Goal: Navigation & Orientation: Find specific page/section

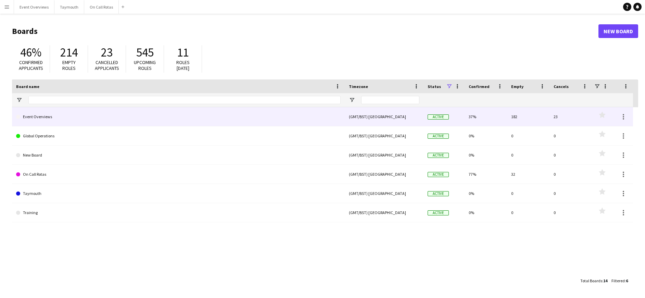
click at [55, 118] on link "Event Overviews" at bounding box center [178, 116] width 325 height 19
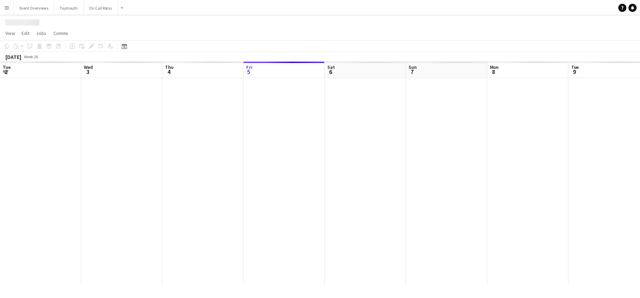
scroll to position [0, 164]
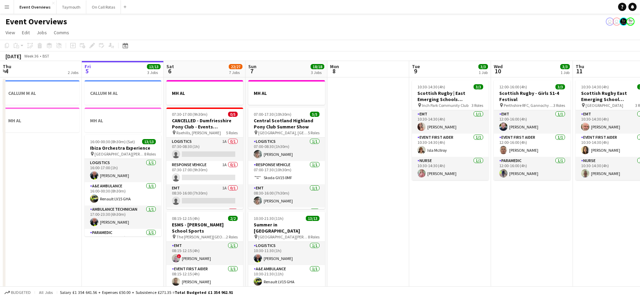
drag, startPoint x: 397, startPoint y: 159, endPoint x: 183, endPoint y: 185, distance: 216.3
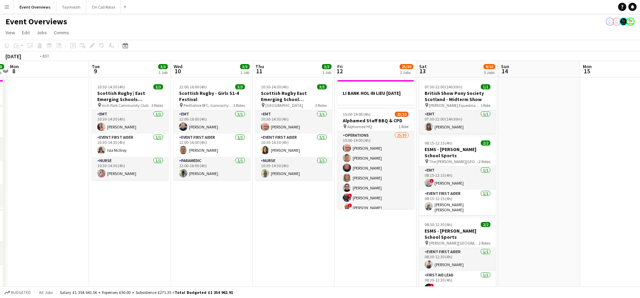
drag, startPoint x: 336, startPoint y: 185, endPoint x: 158, endPoint y: 188, distance: 177.7
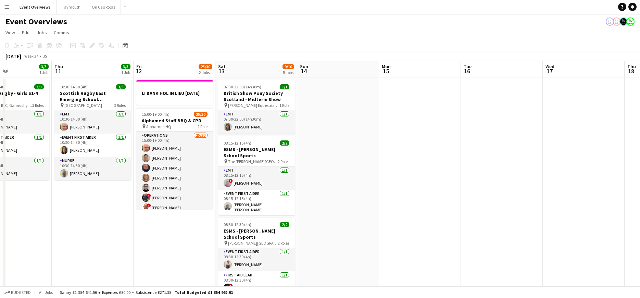
drag, startPoint x: 350, startPoint y: 179, endPoint x: 130, endPoint y: 185, distance: 220.2
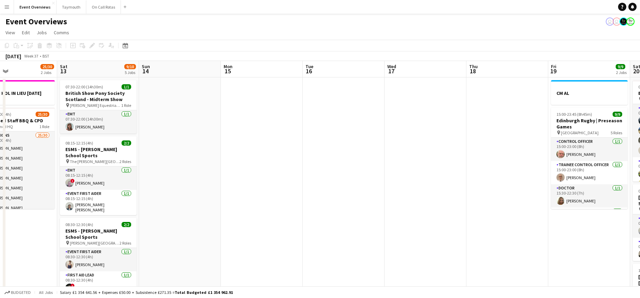
drag, startPoint x: 240, startPoint y: 163, endPoint x: 481, endPoint y: 141, distance: 242.7
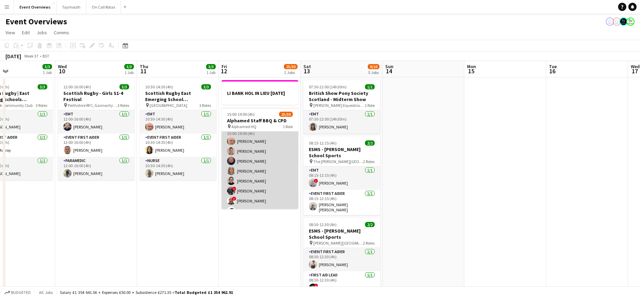
scroll to position [0, 0]
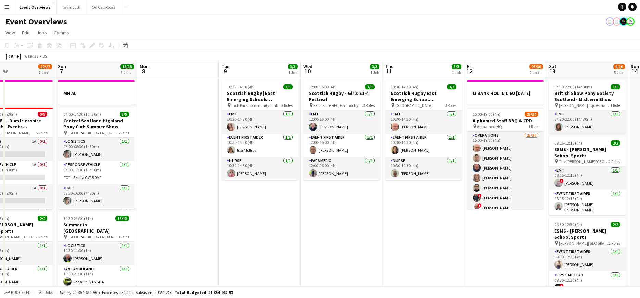
drag, startPoint x: 155, startPoint y: 231, endPoint x: 399, endPoint y: 232, distance: 244.4
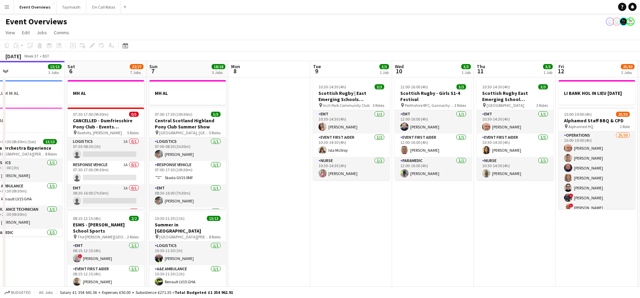
drag, startPoint x: 340, startPoint y: 230, endPoint x: 410, endPoint y: 229, distance: 70.5
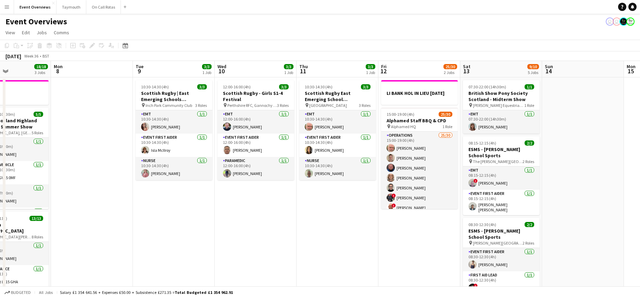
drag, startPoint x: 362, startPoint y: 210, endPoint x: 335, endPoint y: 212, distance: 26.8
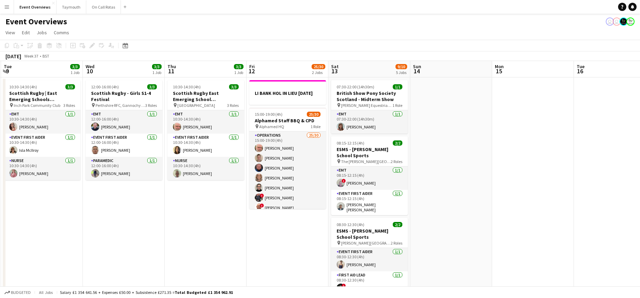
drag, startPoint x: 469, startPoint y: 198, endPoint x: 327, endPoint y: 201, distance: 142.4
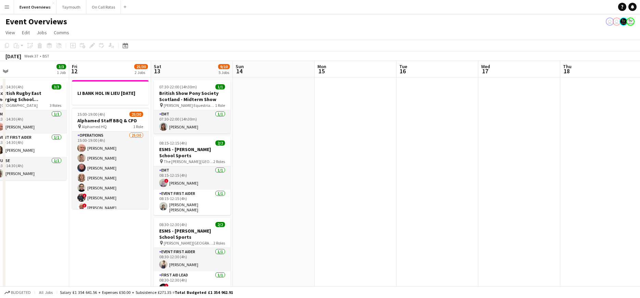
drag, startPoint x: 469, startPoint y: 188, endPoint x: 272, endPoint y: 190, distance: 197.2
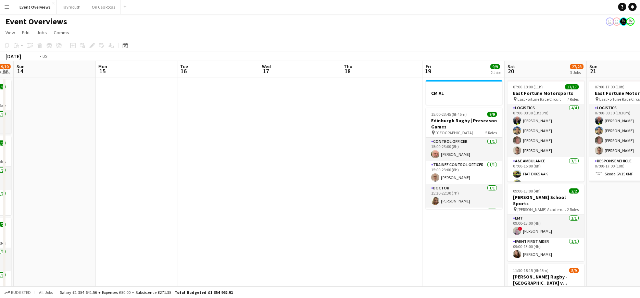
drag, startPoint x: 330, startPoint y: 187, endPoint x: 220, endPoint y: 194, distance: 110.1
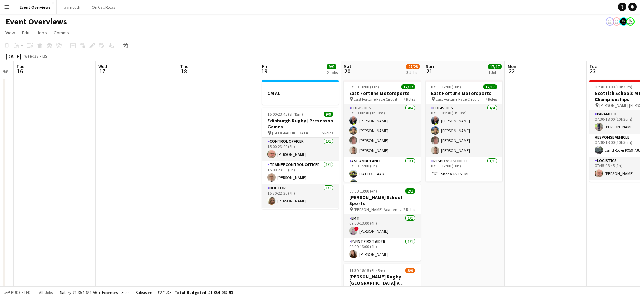
scroll to position [0, 238]
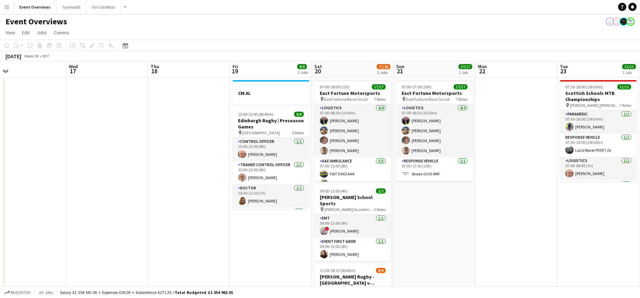
drag, startPoint x: 547, startPoint y: 266, endPoint x: 439, endPoint y: 270, distance: 108.6
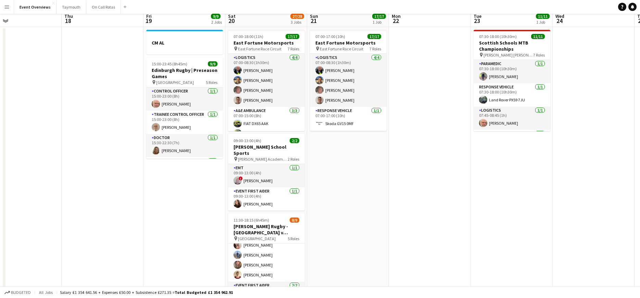
scroll to position [0, 0]
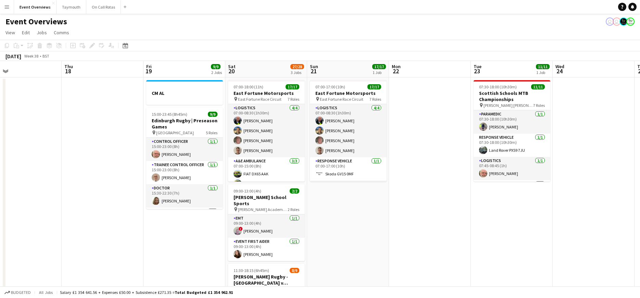
drag, startPoint x: 485, startPoint y: 214, endPoint x: 302, endPoint y: 221, distance: 183.0
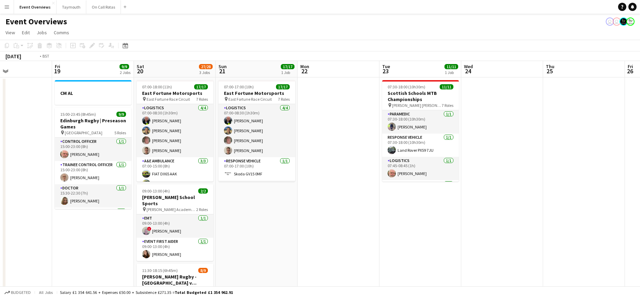
drag, startPoint x: 481, startPoint y: 222, endPoint x: 246, endPoint y: 229, distance: 234.9
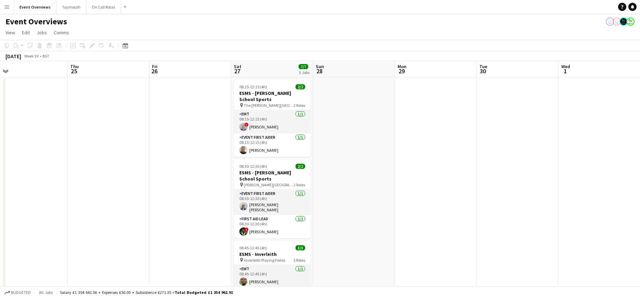
drag, startPoint x: 493, startPoint y: 228, endPoint x: 311, endPoint y: 228, distance: 182.5
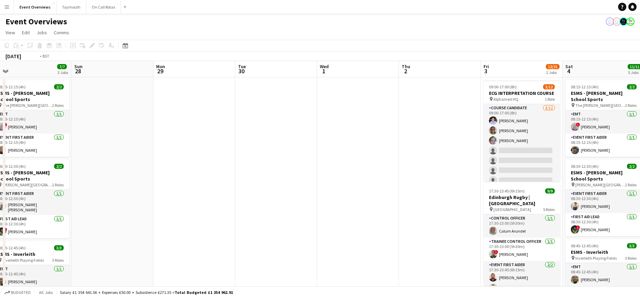
scroll to position [0, 210]
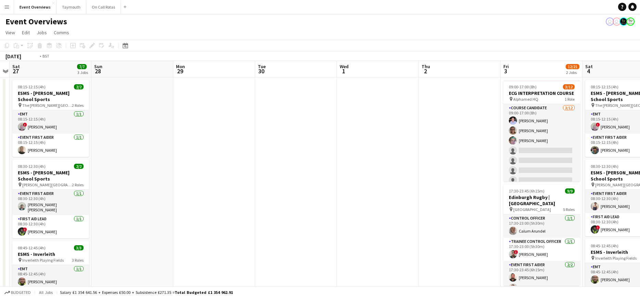
drag, startPoint x: 308, startPoint y: 224, endPoint x: 153, endPoint y: 233, distance: 155.7
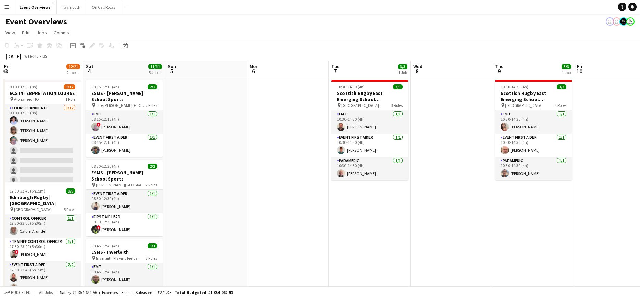
drag, startPoint x: 429, startPoint y: 190, endPoint x: 350, endPoint y: 193, distance: 79.8
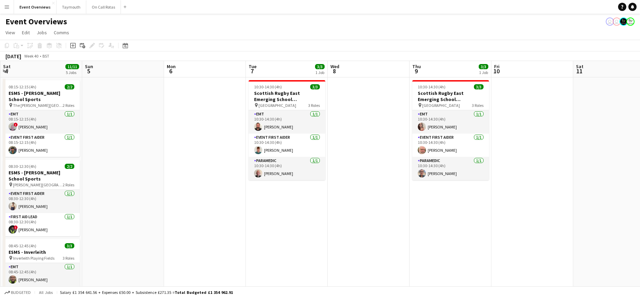
drag, startPoint x: 490, startPoint y: 193, endPoint x: 322, endPoint y: 199, distance: 167.2
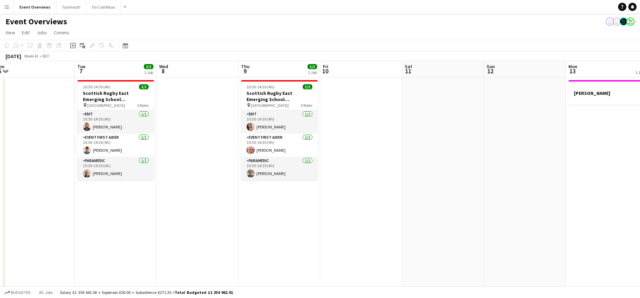
drag, startPoint x: 507, startPoint y: 199, endPoint x: 296, endPoint y: 202, distance: 211.6
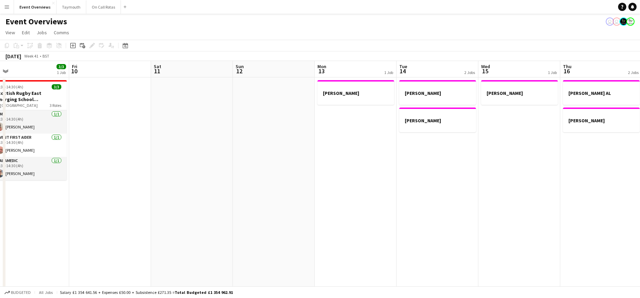
drag, startPoint x: 485, startPoint y: 201, endPoint x: 285, endPoint y: 202, distance: 199.6
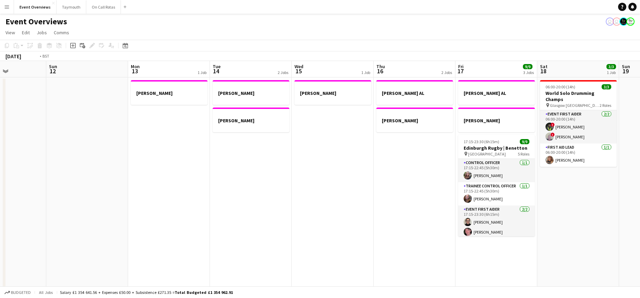
drag, startPoint x: 407, startPoint y: 199, endPoint x: 243, endPoint y: 198, distance: 164.0
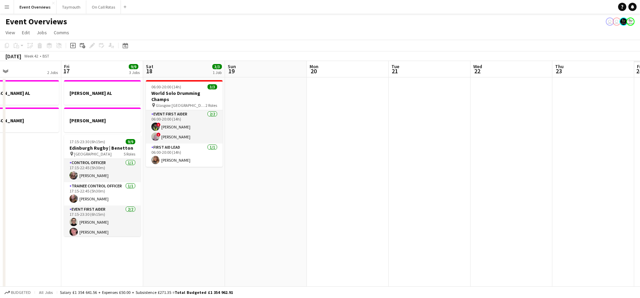
drag, startPoint x: 503, startPoint y: 191, endPoint x: 282, endPoint y: 192, distance: 220.8
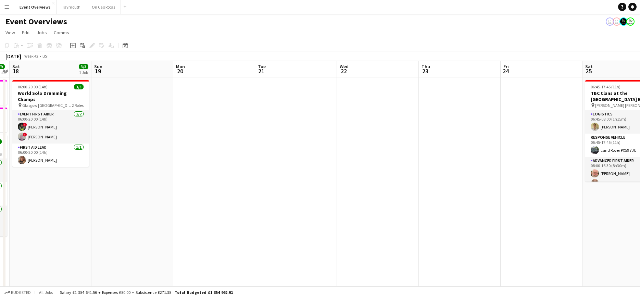
drag, startPoint x: 475, startPoint y: 197, endPoint x: 264, endPoint y: 199, distance: 211.6
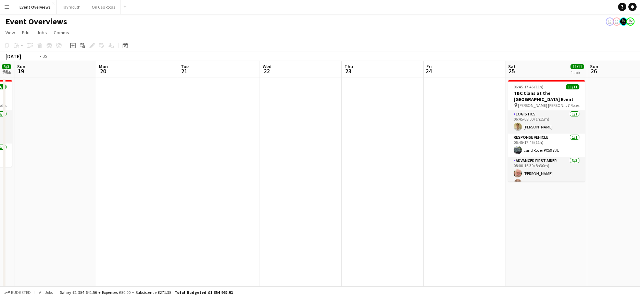
drag, startPoint x: 415, startPoint y: 188, endPoint x: 254, endPoint y: 183, distance: 161.3
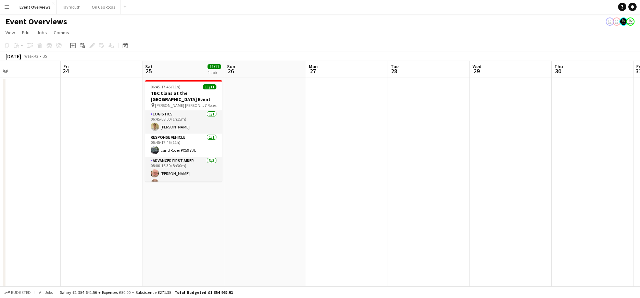
drag, startPoint x: 309, startPoint y: 186, endPoint x: 306, endPoint y: 189, distance: 4.4
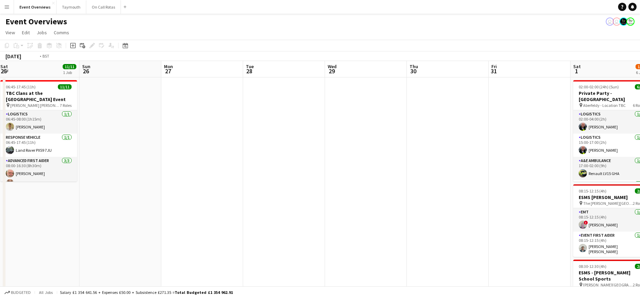
scroll to position [0, 256]
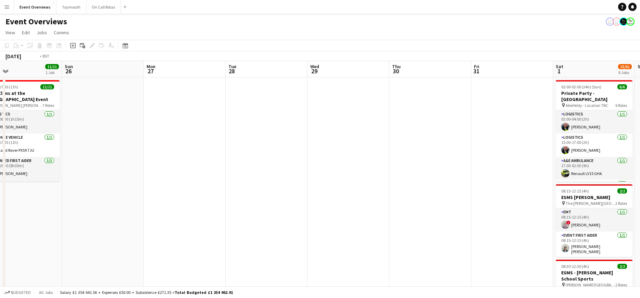
drag, startPoint x: 325, startPoint y: 199, endPoint x: 132, endPoint y: 198, distance: 193.1
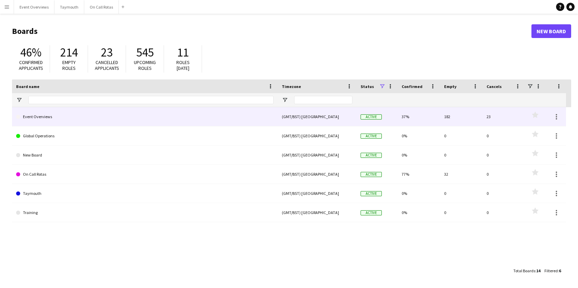
click at [40, 119] on link "Event Overviews" at bounding box center [144, 116] width 257 height 19
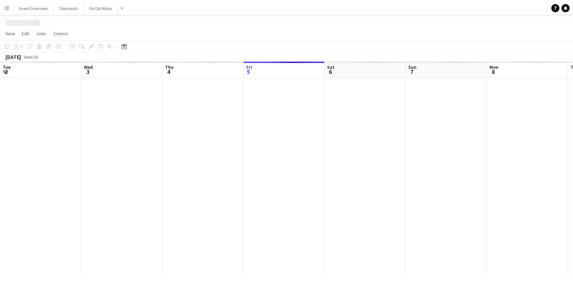
scroll to position [0, 164]
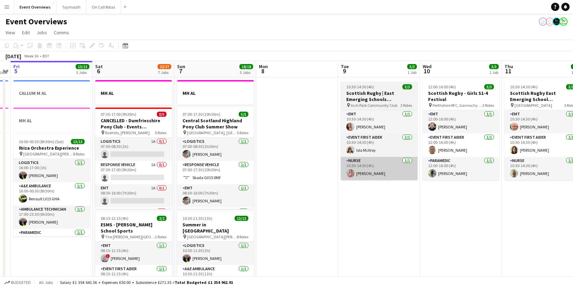
drag, startPoint x: 408, startPoint y: 173, endPoint x: 252, endPoint y: 173, distance: 155.4
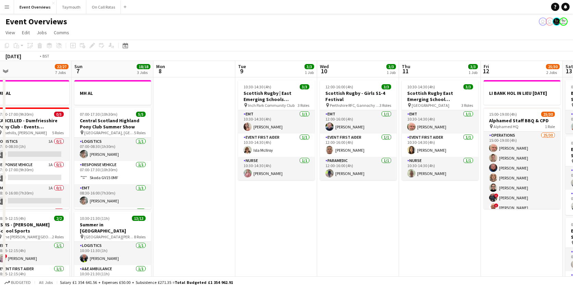
drag, startPoint x: 405, startPoint y: 174, endPoint x: 225, endPoint y: 173, distance: 180.4
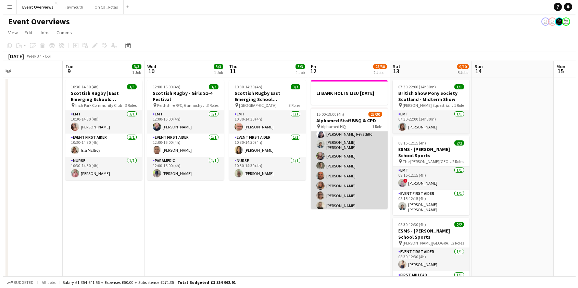
scroll to position [0, 0]
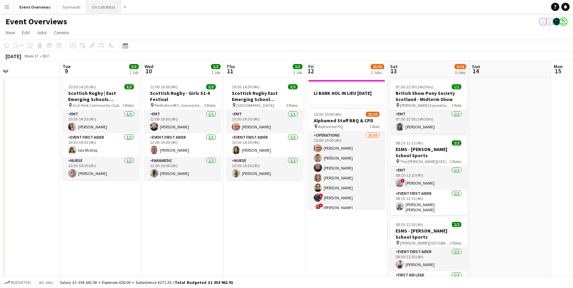
click at [86, 11] on button "On Call Rotas Close" at bounding box center [103, 6] width 35 height 13
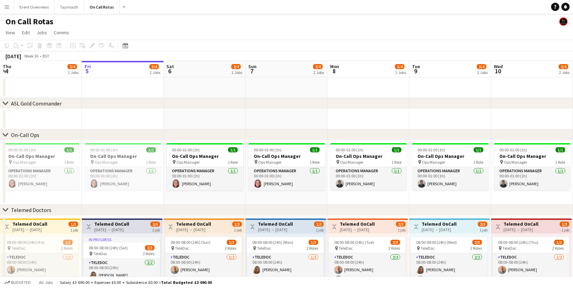
drag, startPoint x: 415, startPoint y: 205, endPoint x: 292, endPoint y: 212, distance: 123.8
click at [292, 212] on div "chevron-right Telemed Doctors" at bounding box center [286, 210] width 573 height 11
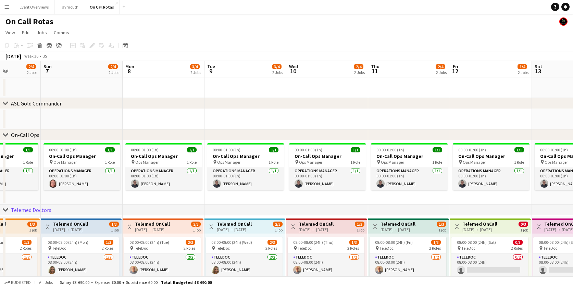
drag, startPoint x: 345, startPoint y: 194, endPoint x: 156, endPoint y: 199, distance: 188.7
click at [156, 199] on app-calendar-viewport "Thu 4 2/4 2 Jobs Fri 5 3/4 2 Jobs Sat 6 2/4 2 Jobs Sun 7 2/4 2 Jobs Mon 8 3/4 2…" at bounding box center [286, 201] width 573 height 281
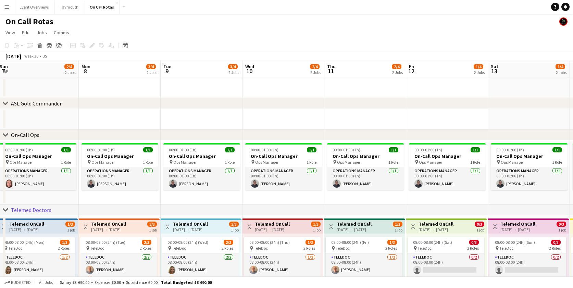
drag, startPoint x: 356, startPoint y: 199, endPoint x: 532, endPoint y: 197, distance: 176.3
click at [573, 198] on html "Menu Boards Boards Boards All jobs Status Workforce Workforce My Workforce Recr…" at bounding box center [286, 177] width 573 height 354
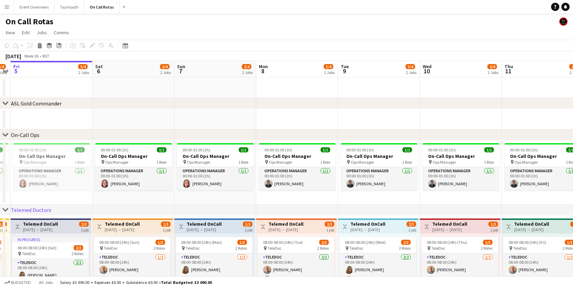
drag, startPoint x: 386, startPoint y: 200, endPoint x: 492, endPoint y: 202, distance: 105.8
click at [529, 202] on app-calendar-viewport "Wed 3 1/4 2 Jobs Thu 4 2/4 2 Jobs Fri 5 3/4 2 Jobs Sat 6 2/4 2 Jobs Sun 7 2/4 2…" at bounding box center [286, 201] width 573 height 281
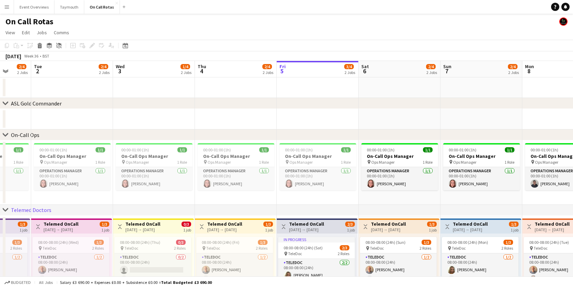
scroll to position [0, 254]
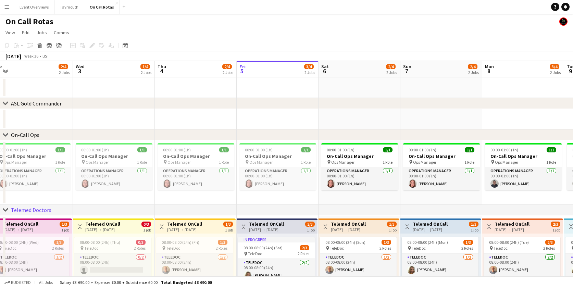
drag, startPoint x: 337, startPoint y: 201, endPoint x: 354, endPoint y: 203, distance: 17.9
click at [354, 203] on app-calendar-viewport "Sat 30 2/4 2 Jobs Sun 31 1/4 2 Jobs Mon 1 2/4 2 Jobs Tue 2 2/4 2 Jobs Wed 3 1/4…" at bounding box center [286, 201] width 573 height 281
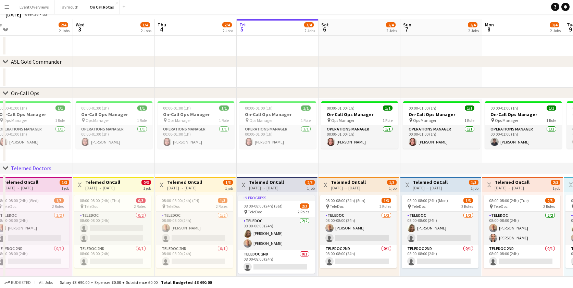
scroll to position [55, 0]
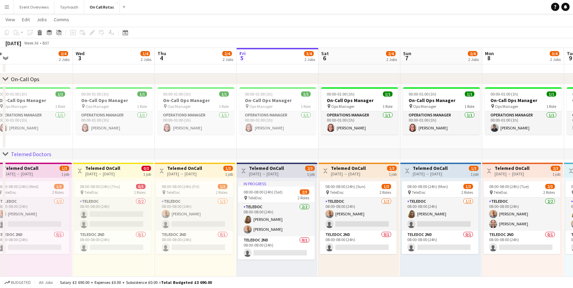
drag, startPoint x: 389, startPoint y: 157, endPoint x: 333, endPoint y: 157, distance: 55.8
click at [333, 157] on div "chevron-right Telemed Doctors" at bounding box center [286, 154] width 573 height 11
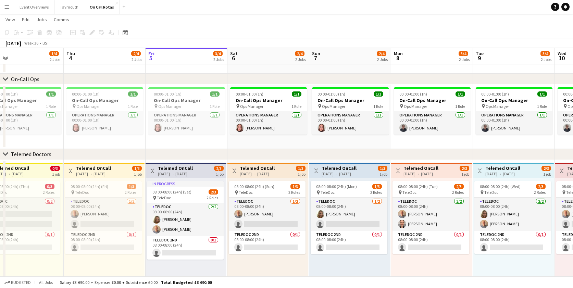
drag, startPoint x: 415, startPoint y: 136, endPoint x: 324, endPoint y: 136, distance: 91.1
click at [324, 136] on app-calendar-viewport "Sun 31 1/4 2 Jobs Mon 1 2/4 2 Jobs Tue 2 2/4 2 Jobs Wed 3 1/4 2 Jobs Thu 4 2/4 …" at bounding box center [286, 129] width 573 height 315
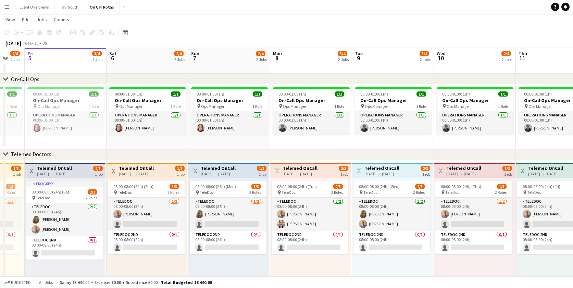
drag, startPoint x: 324, startPoint y: 143, endPoint x: 259, endPoint y: 143, distance: 64.4
click at [259, 143] on app-calendar-viewport "Tue 2 2/4 2 Jobs Wed 3 1/4 2 Jobs Thu 4 2/4 2 Jobs Fri 5 3/4 2 Jobs Sat 6 2/4 2…" at bounding box center [286, 129] width 573 height 315
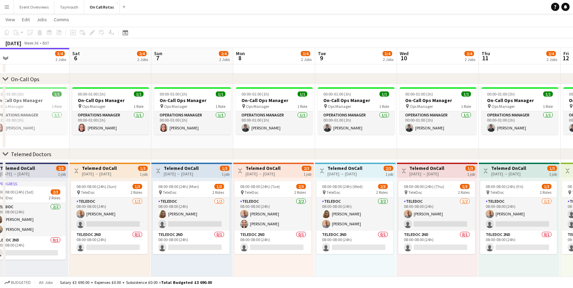
drag, startPoint x: 407, startPoint y: 143, endPoint x: 263, endPoint y: 144, distance: 143.8
click at [263, 144] on app-calendar-viewport "Tue 2 2/4 2 Jobs Wed 3 1/4 2 Jobs Thu 4 2/4 2 Jobs Fri 5 3/4 2 Jobs Sat 6 2/4 2…" at bounding box center [286, 129] width 573 height 315
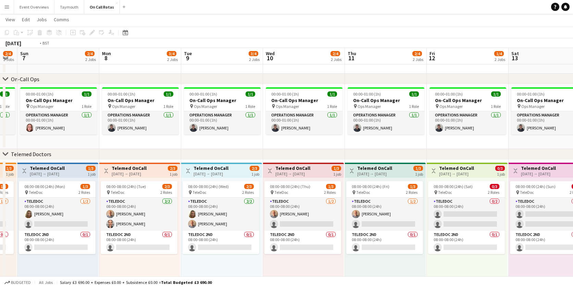
drag, startPoint x: 405, startPoint y: 142, endPoint x: 278, endPoint y: 143, distance: 127.4
click at [278, 143] on app-calendar-viewport "Thu 4 2/4 2 Jobs Fri 5 3/4 2 Jobs Sat 6 2/4 2 Jobs Sun 7 2/4 2 Jobs Mon 8 3/4 2…" at bounding box center [286, 129] width 573 height 315
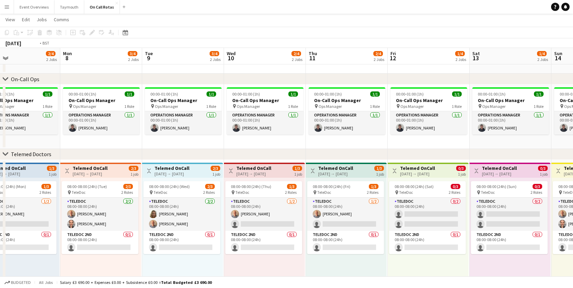
drag, startPoint x: 281, startPoint y: 143, endPoint x: 476, endPoint y: 149, distance: 195.6
click at [543, 149] on div "chevron-right ASL Gold Commander chevron-right On-Call Ops chevron-right Teleme…" at bounding box center [286, 129] width 573 height 315
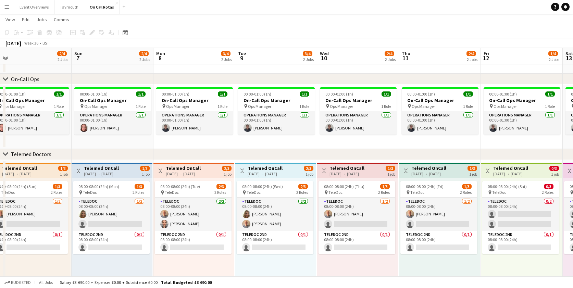
drag, startPoint x: 346, startPoint y: 143, endPoint x: 372, endPoint y: 148, distance: 26.7
click at [532, 148] on app-calendar-viewport "Thu 4 2/4 2 Jobs Fri 5 3/4 2 Jobs Sat 6 2/4 2 Jobs Sun 7 2/4 2 Jobs Mon 8 3/4 2…" at bounding box center [286, 129] width 573 height 315
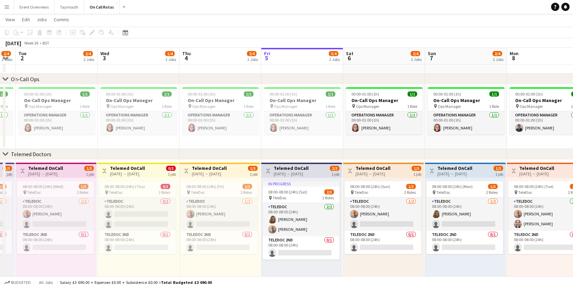
drag, startPoint x: 413, startPoint y: 147, endPoint x: 447, endPoint y: 148, distance: 34.9
click at [447, 148] on app-calendar-viewport "Sun 31 1/4 2 Jobs Mon 1 2/4 2 Jobs Tue 2 2/4 2 Jobs Wed 3 1/4 2 Jobs Thu 4 2/4 …" at bounding box center [286, 129] width 573 height 315
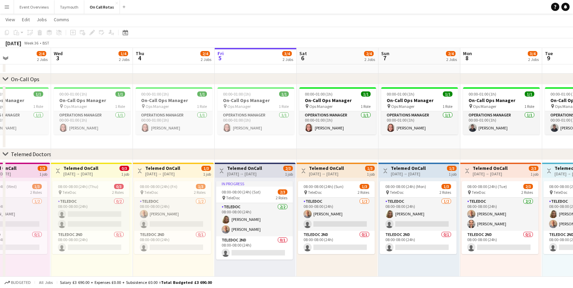
drag, startPoint x: 373, startPoint y: 154, endPoint x: 449, endPoint y: 154, distance: 76.0
click at [467, 154] on div "chevron-right ASL Gold Commander chevron-right On-Call Ops chevron-right Teleme…" at bounding box center [286, 129] width 573 height 315
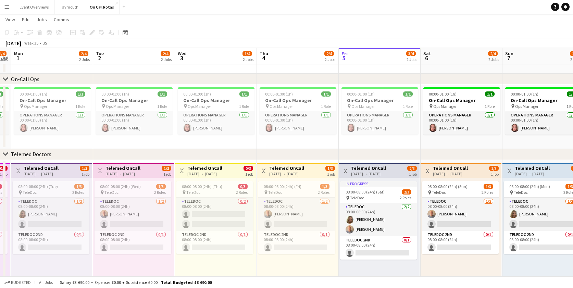
drag, startPoint x: 418, startPoint y: 144, endPoint x: 423, endPoint y: 145, distance: 5.2
click at [423, 145] on app-calendar-viewport "Sat 30 2/4 2 Jobs Sun 31 1/4 2 Jobs Mon 1 2/4 2 Jobs Tue 2 2/4 2 Jobs Wed 3 1/4…" at bounding box center [286, 129] width 573 height 315
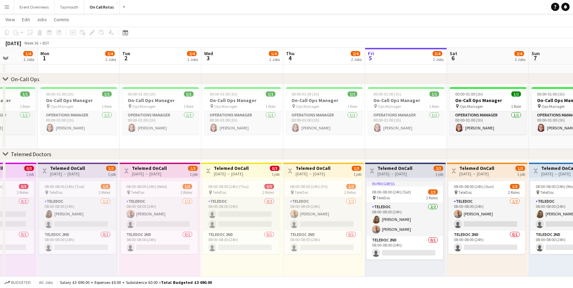
drag, startPoint x: 360, startPoint y: 147, endPoint x: 421, endPoint y: 147, distance: 60.9
click at [421, 147] on app-calendar-viewport "Fri 29 1/4 2 Jobs Sat 30 2/4 2 Jobs Sun 31 1/4 2 Jobs Mon 1 2/4 2 Jobs Tue 2 2/…" at bounding box center [286, 129] width 573 height 315
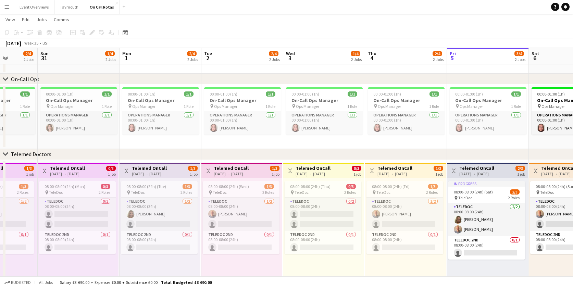
scroll to position [0, 206]
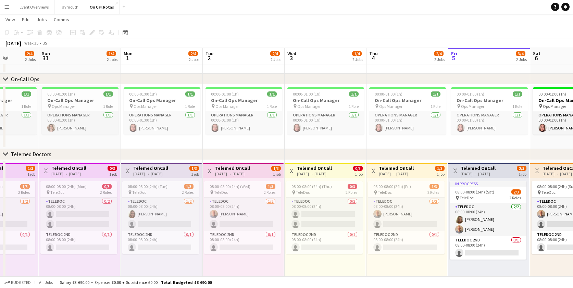
drag, startPoint x: 307, startPoint y: 147, endPoint x: 439, endPoint y: 150, distance: 131.1
click at [439, 150] on div "chevron-right ASL Gold Commander chevron-right On-Call Ops chevron-right Teleme…" at bounding box center [286, 129] width 573 height 315
drag, startPoint x: 348, startPoint y: 150, endPoint x: 460, endPoint y: 150, distance: 112.3
click at [460, 150] on div "chevron-right Telemed Doctors" at bounding box center [286, 154] width 573 height 11
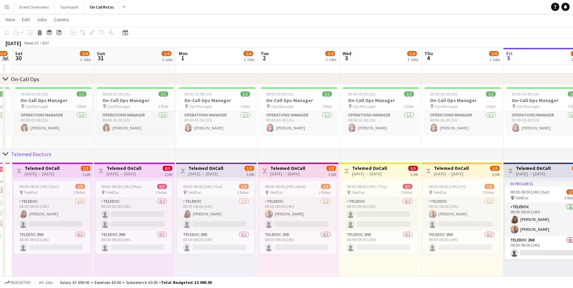
scroll to position [0, 213]
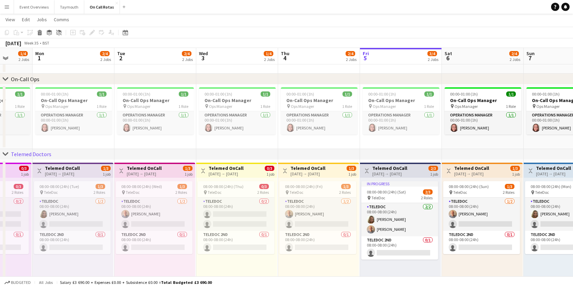
drag, startPoint x: 423, startPoint y: 136, endPoint x: 291, endPoint y: 140, distance: 132.6
click at [291, 140] on app-calendar-viewport "Fri 29 1/4 2 Jobs Sat 30 2/4 2 Jobs Sun 31 1/4 2 Jobs Mon 1 2/4 2 Jobs Tue 2 2/…" at bounding box center [286, 129] width 573 height 315
drag, startPoint x: 434, startPoint y: 157, endPoint x: 281, endPoint y: 155, distance: 152.7
click at [277, 157] on div "chevron-right Telemed Doctors" at bounding box center [286, 154] width 573 height 11
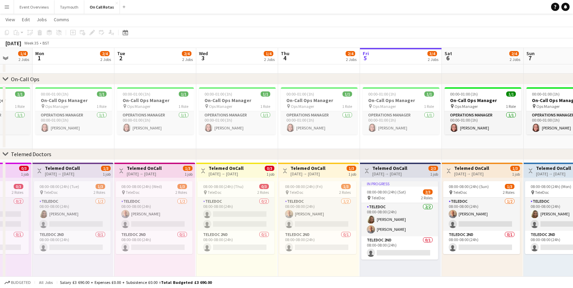
drag, startPoint x: 395, startPoint y: 149, endPoint x: 255, endPoint y: 149, distance: 140.0
click at [255, 149] on div "chevron-right Telemed Doctors" at bounding box center [286, 154] width 573 height 11
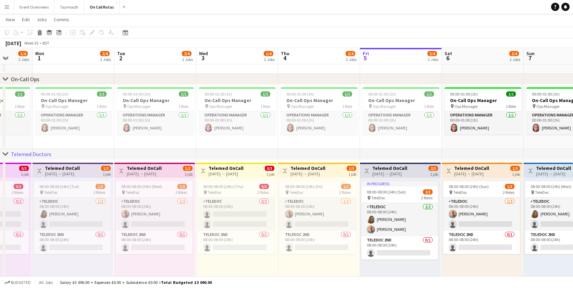
drag, startPoint x: 253, startPoint y: 146, endPoint x: 259, endPoint y: 146, distance: 6.5
click at [248, 146] on div "chevron-right ASL Gold Commander chevron-right On-Call Ops chevron-right Teleme…" at bounding box center [286, 129] width 573 height 315
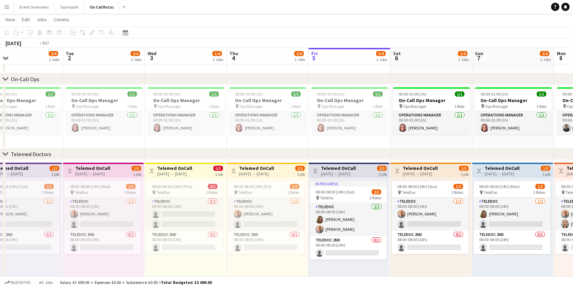
drag, startPoint x: 385, startPoint y: 141, endPoint x: 259, endPoint y: 141, distance: 126.0
click at [259, 141] on app-calendar-viewport "Fri 29 1/4 2 Jobs Sat 30 2/4 2 Jobs Sun 31 1/4 2 Jobs Mon 1 2/4 2 Jobs Tue 2 2/…" at bounding box center [286, 129] width 573 height 315
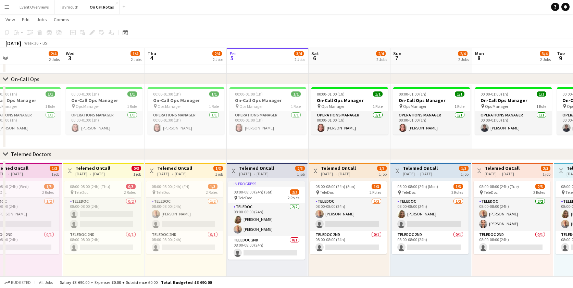
drag, startPoint x: 409, startPoint y: 153, endPoint x: 269, endPoint y: 151, distance: 139.7
click at [264, 153] on div "chevron-right Telemed Doctors" at bounding box center [286, 154] width 573 height 11
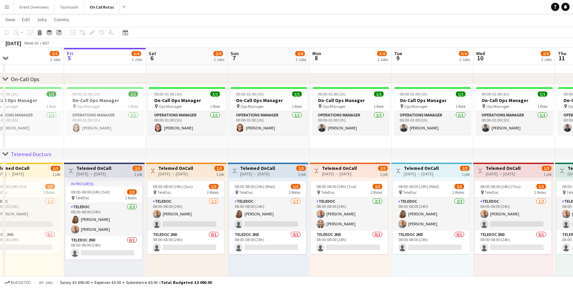
drag, startPoint x: 311, startPoint y: 146, endPoint x: 228, endPoint y: 145, distance: 82.9
click at [228, 145] on app-calendar-viewport "Mon 1 2/4 2 Jobs Tue 2 2/4 2 Jobs Wed 3 1/4 2 Jobs Thu 4 2/4 2 Jobs Fri 5 3/4 2…" at bounding box center [286, 129] width 573 height 315
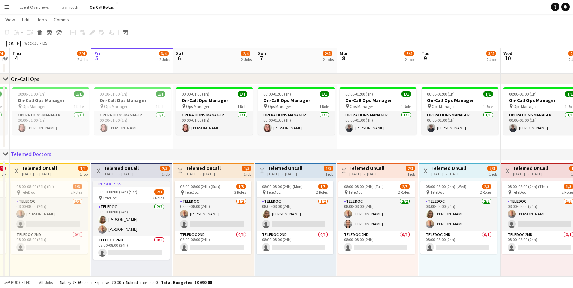
drag, startPoint x: 330, startPoint y: 159, endPoint x: 257, endPoint y: 159, distance: 73.6
click at [257, 159] on div "chevron-right Telemed Doctors" at bounding box center [286, 154] width 573 height 11
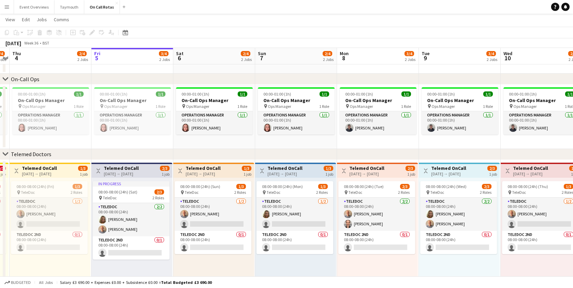
drag, startPoint x: 259, startPoint y: 150, endPoint x: 248, endPoint y: 149, distance: 11.6
click at [248, 149] on div "chevron-right Telemed Doctors" at bounding box center [286, 154] width 573 height 11
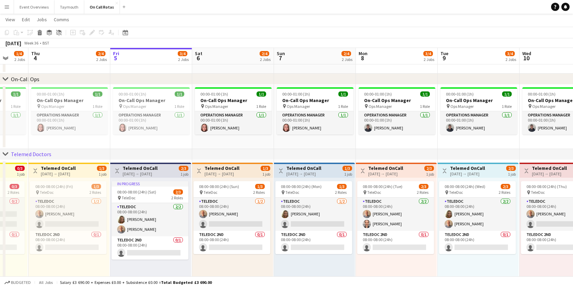
scroll to position [0, 238]
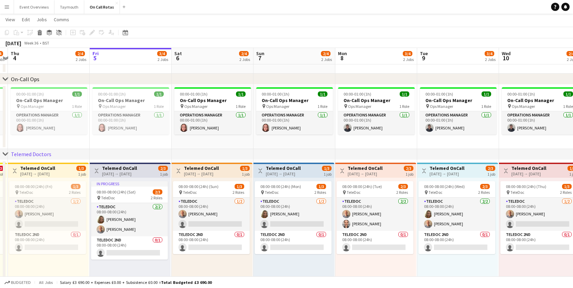
drag, startPoint x: 341, startPoint y: 147, endPoint x: 257, endPoint y: 145, distance: 83.5
click at [257, 145] on app-calendar-viewport "Mon 1 2/4 2 Jobs Tue 2 2/4 2 Jobs Wed 3 1/4 2 Jobs Thu 4 2/4 2 Jobs Fri 5 3/4 2…" at bounding box center [286, 129] width 573 height 315
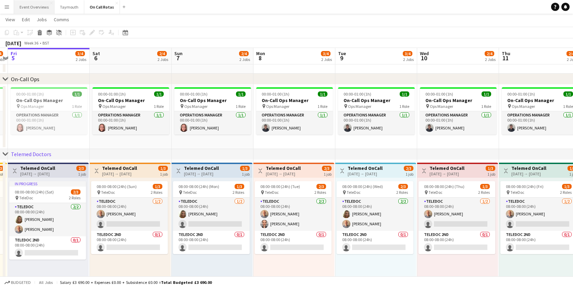
click at [34, 8] on button "Event Overviews Close" at bounding box center [34, 6] width 40 height 13
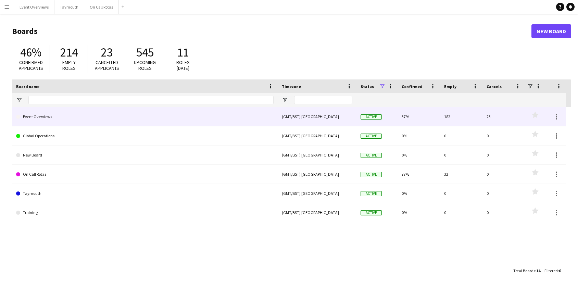
click at [72, 119] on link "Event Overviews" at bounding box center [144, 116] width 257 height 19
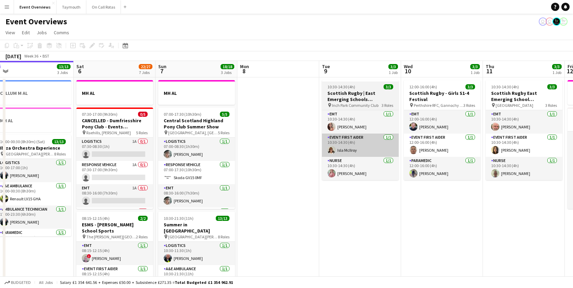
drag, startPoint x: 388, startPoint y: 153, endPoint x: 293, endPoint y: 156, distance: 94.9
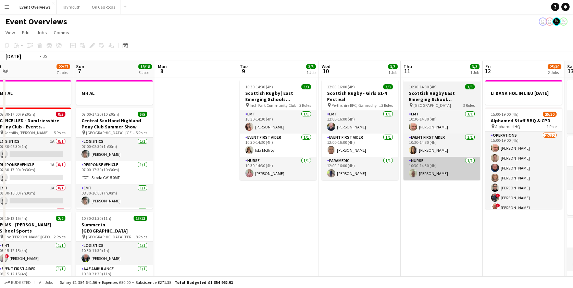
scroll to position [0, 240]
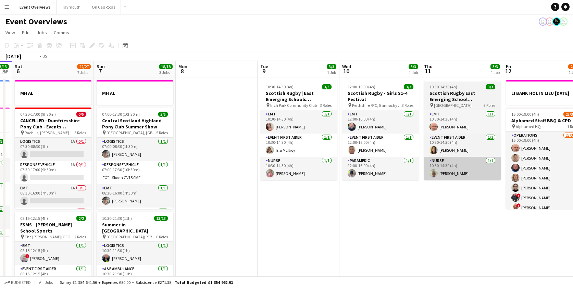
drag, startPoint x: 356, startPoint y: 162, endPoint x: 220, endPoint y: 170, distance: 136.2
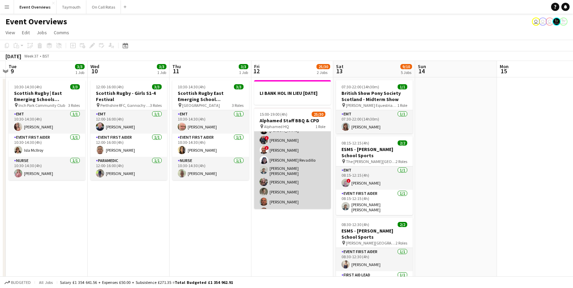
scroll to position [0, 0]
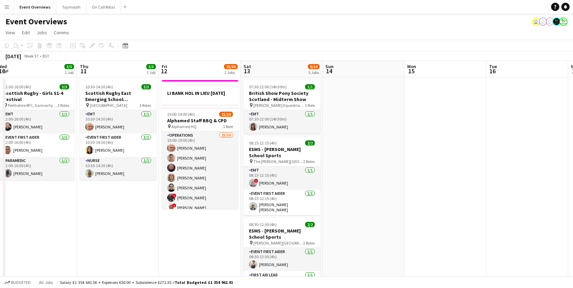
drag, startPoint x: 459, startPoint y: 202, endPoint x: 456, endPoint y: 226, distance: 24.3
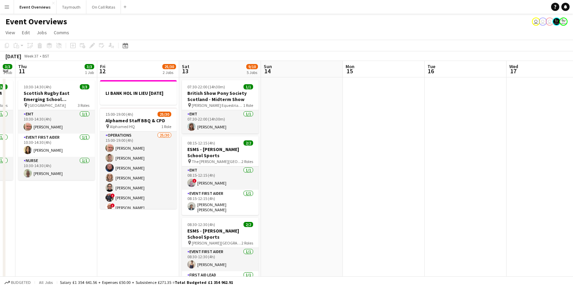
drag, startPoint x: 170, startPoint y: 228, endPoint x: 238, endPoint y: 223, distance: 68.3
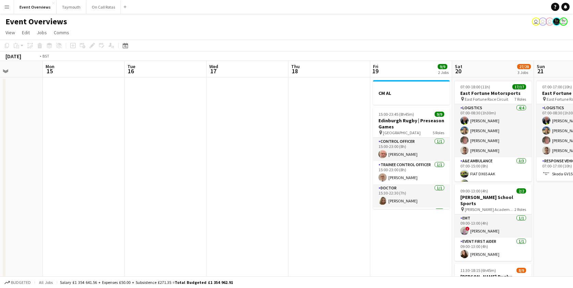
drag, startPoint x: 118, startPoint y: 216, endPoint x: 111, endPoint y: 218, distance: 7.5
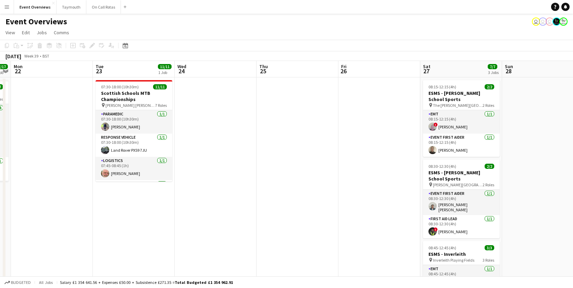
drag, startPoint x: 301, startPoint y: 220, endPoint x: 201, endPoint y: 226, distance: 100.1
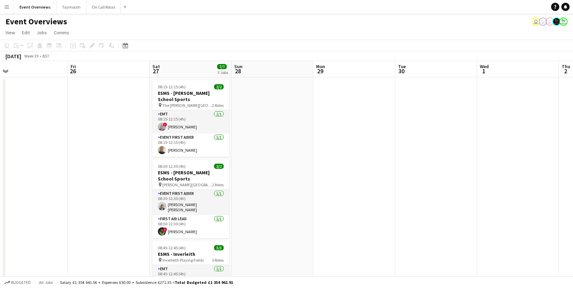
drag, startPoint x: 388, startPoint y: 215, endPoint x: 220, endPoint y: 219, distance: 167.5
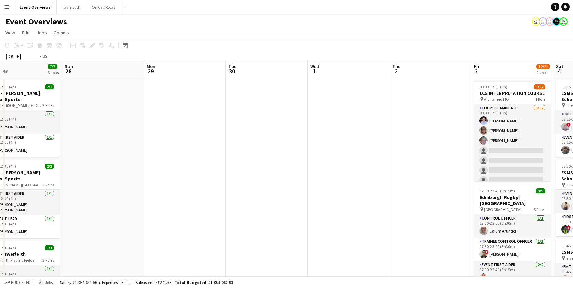
scroll to position [0, 205]
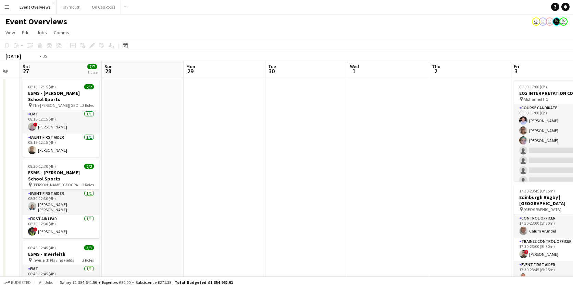
drag, startPoint x: 359, startPoint y: 219, endPoint x: 177, endPoint y: 223, distance: 182.2
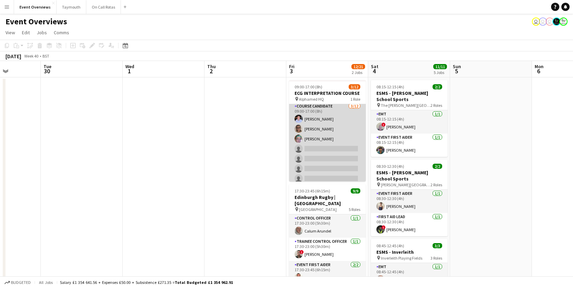
scroll to position [0, 0]
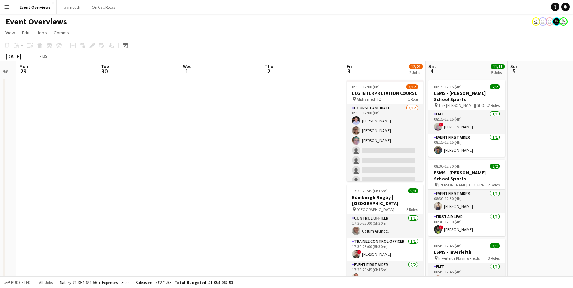
drag, startPoint x: 68, startPoint y: 156, endPoint x: 243, endPoint y: 169, distance: 175.4
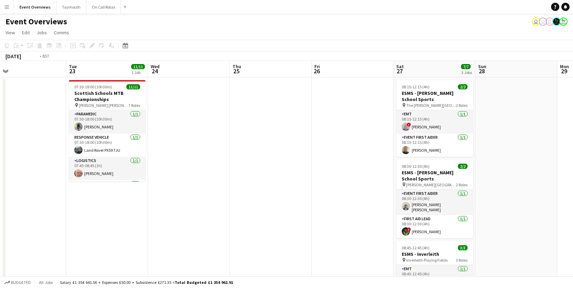
drag, startPoint x: 175, startPoint y: 171, endPoint x: 363, endPoint y: 187, distance: 188.7
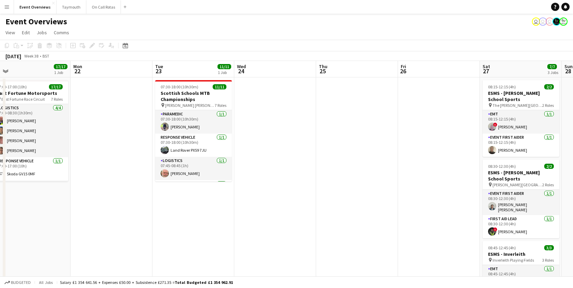
drag, startPoint x: 212, startPoint y: 184, endPoint x: 380, endPoint y: 185, distance: 168.8
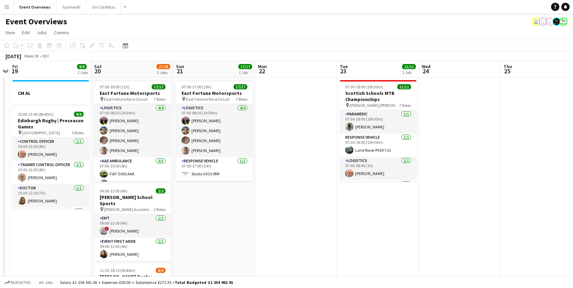
drag, startPoint x: 230, startPoint y: 170, endPoint x: 357, endPoint y: 158, distance: 127.6
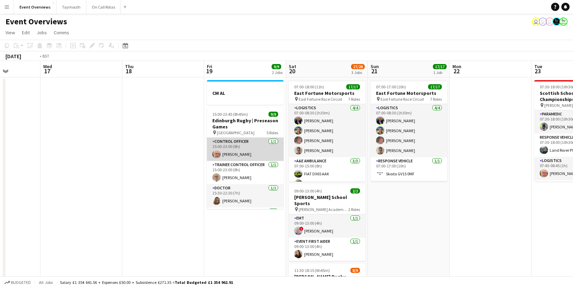
drag, startPoint x: 232, startPoint y: 149, endPoint x: 400, endPoint y: 148, distance: 168.1
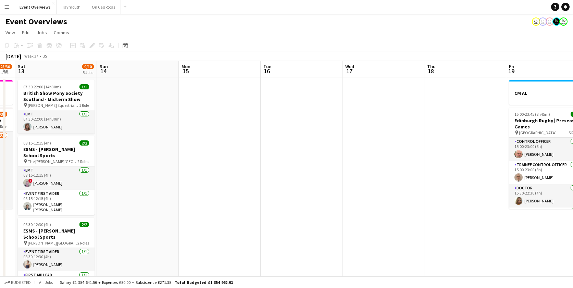
drag, startPoint x: 264, startPoint y: 132, endPoint x: 274, endPoint y: 130, distance: 9.8
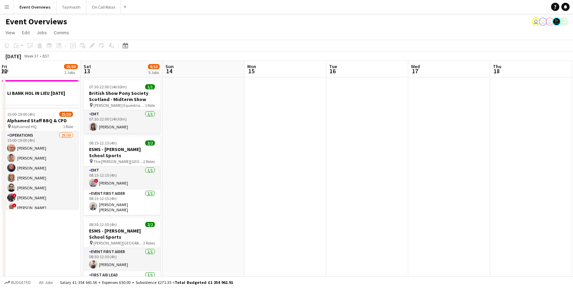
scroll to position [0, 159]
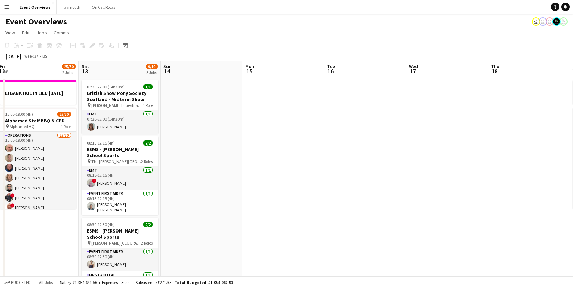
drag, startPoint x: 352, startPoint y: 137, endPoint x: 389, endPoint y: 137, distance: 37.0
